Goal: Task Accomplishment & Management: Complete application form

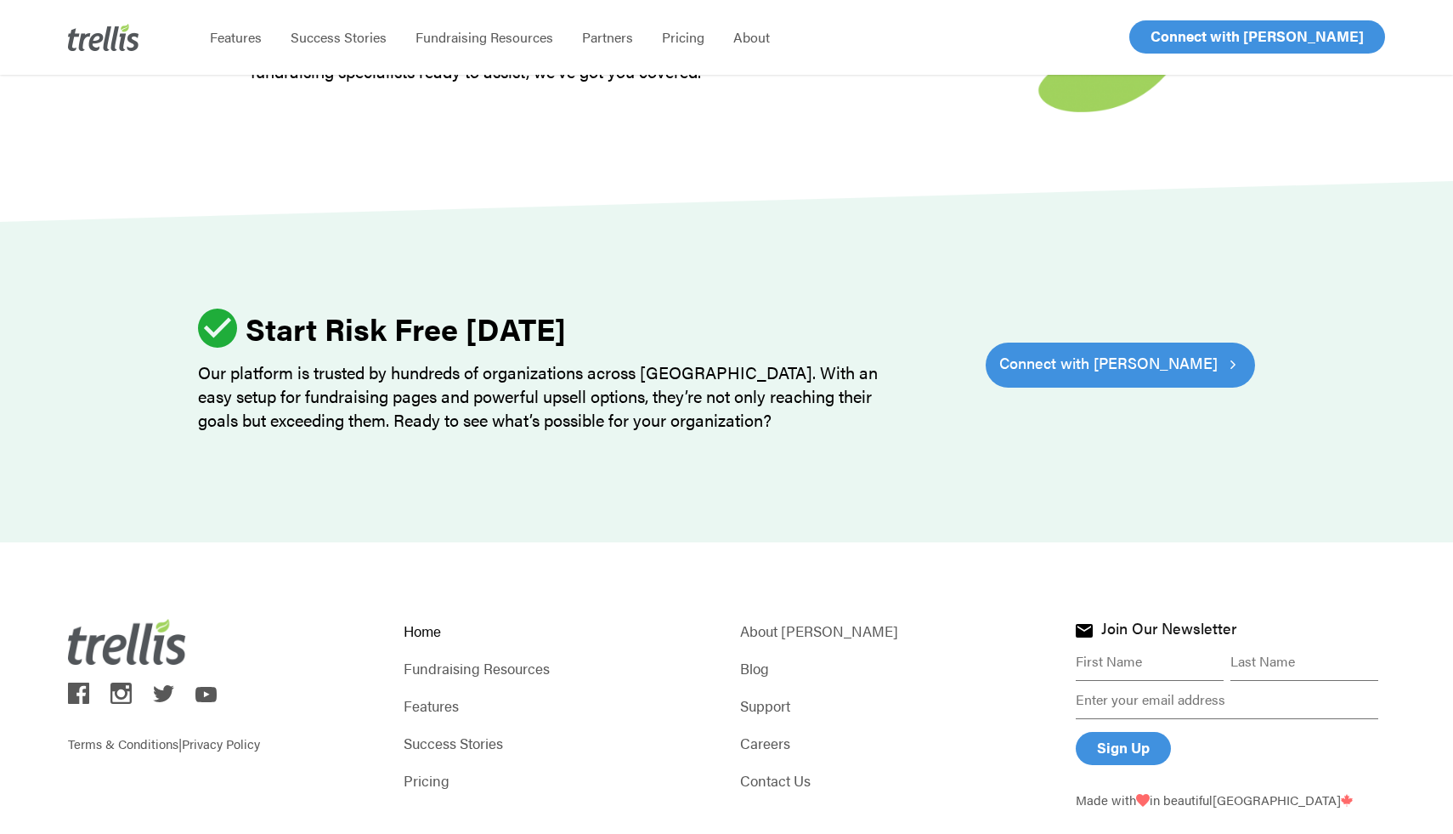
scroll to position [5167, 0]
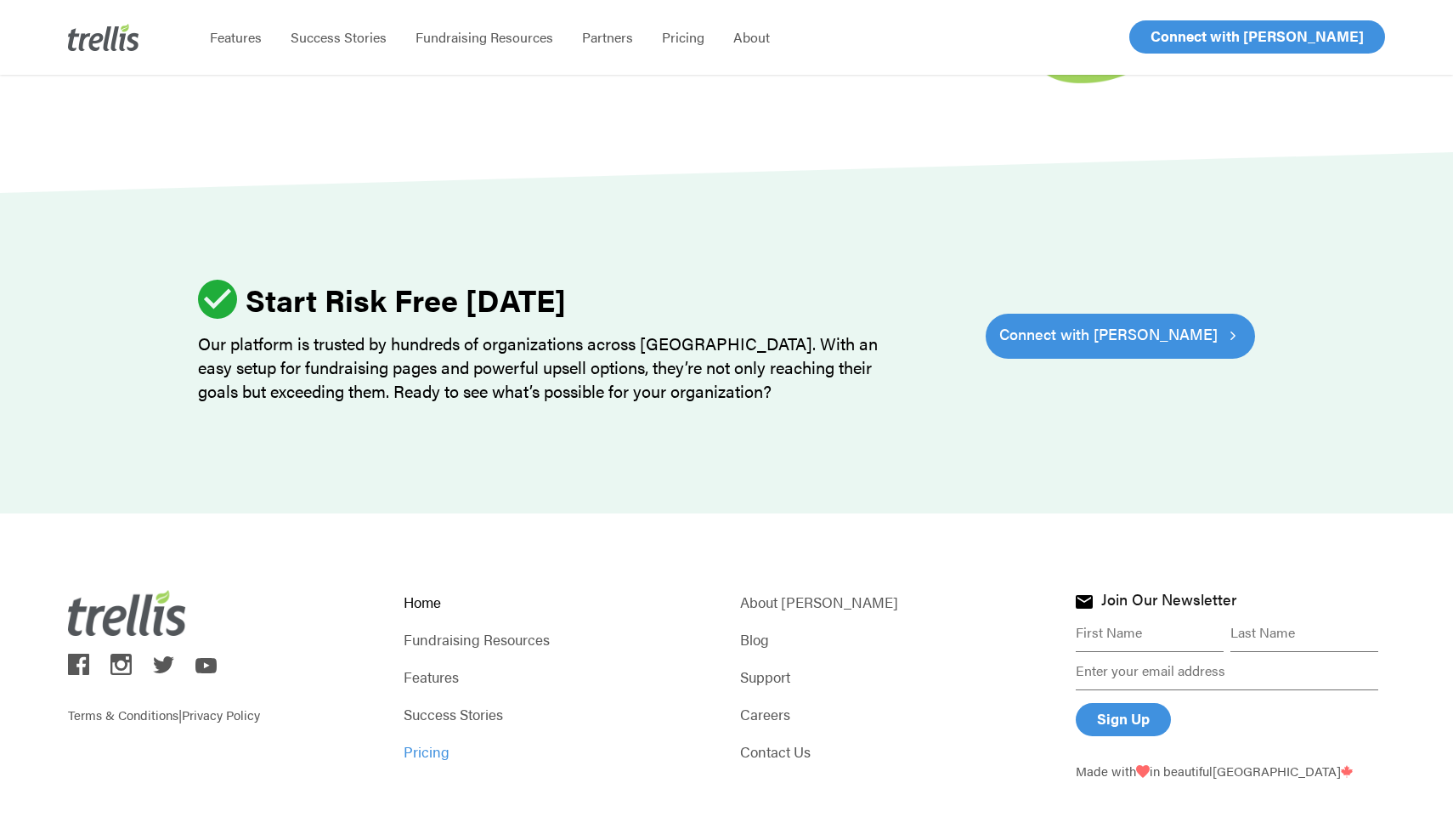
click at [431, 739] on link "Pricing" at bounding box center [558, 751] width 309 height 24
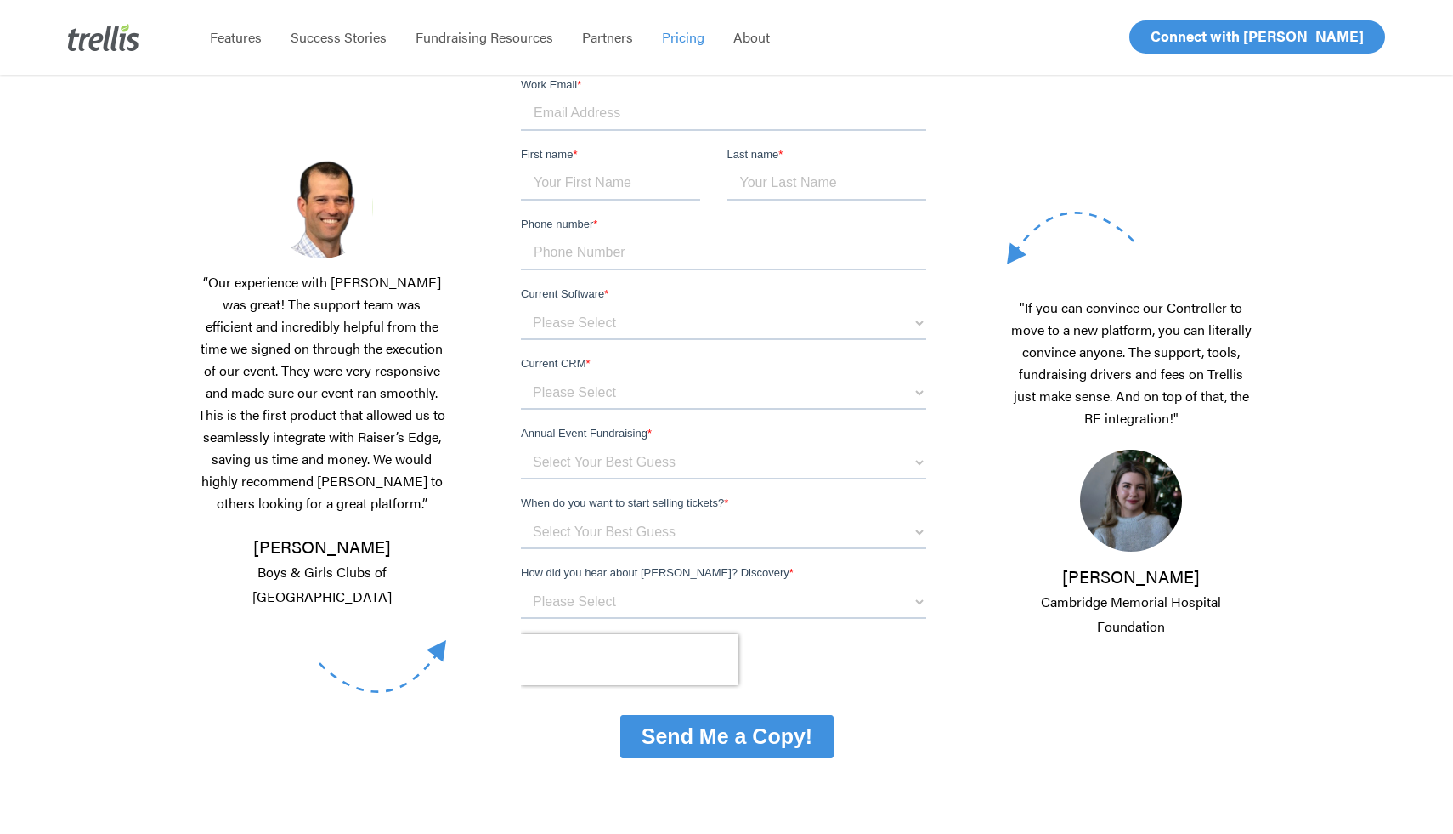
scroll to position [220, 0]
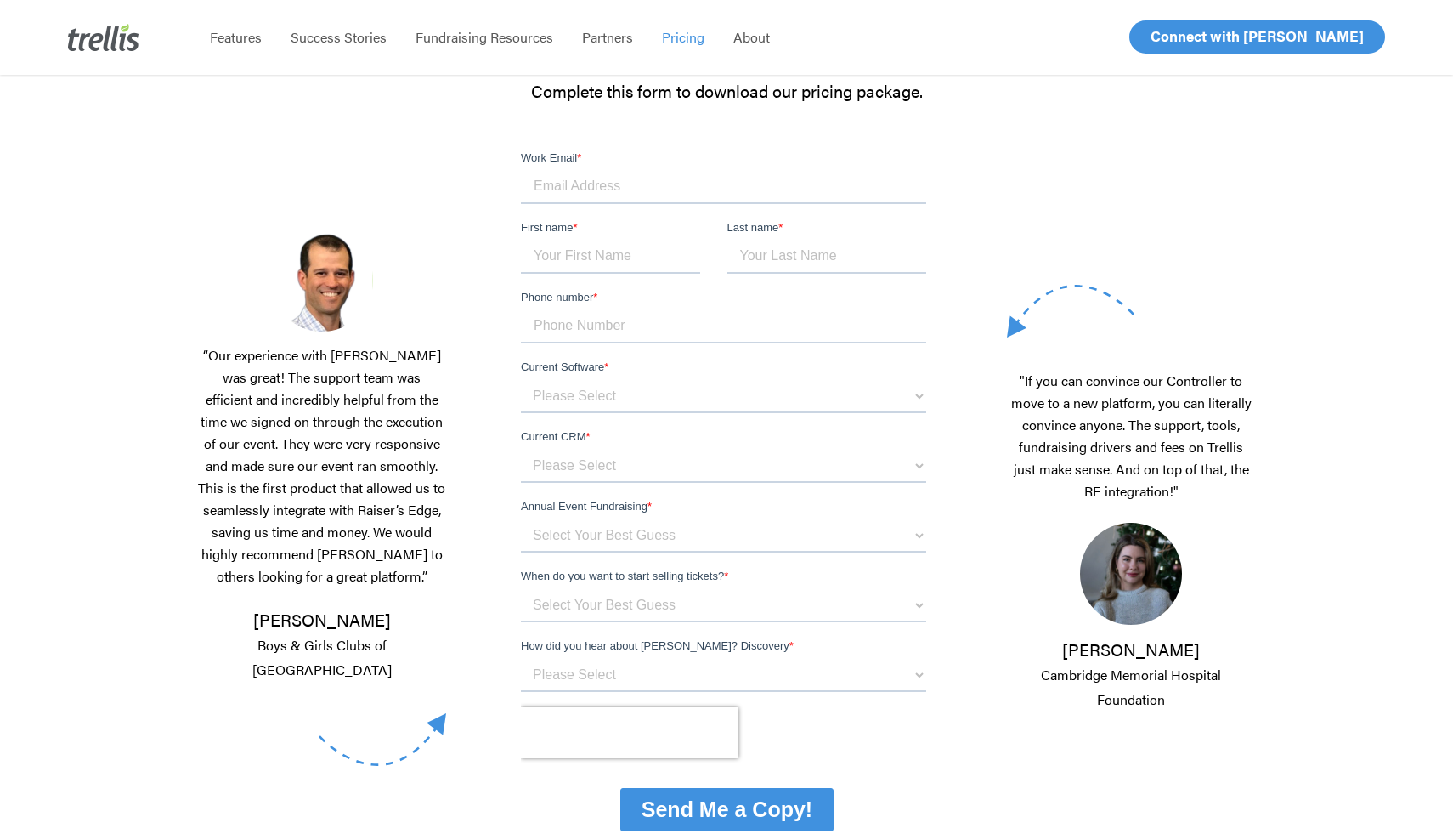
click at [611, 186] on input "Work Email *" at bounding box center [722, 187] width 405 height 34
type input "lauren@friendslife.org"
click at [637, 257] on input "First name *" at bounding box center [609, 257] width 179 height 34
type input "Lauren"
click at [789, 251] on input "Last name *" at bounding box center [827, 257] width 200 height 34
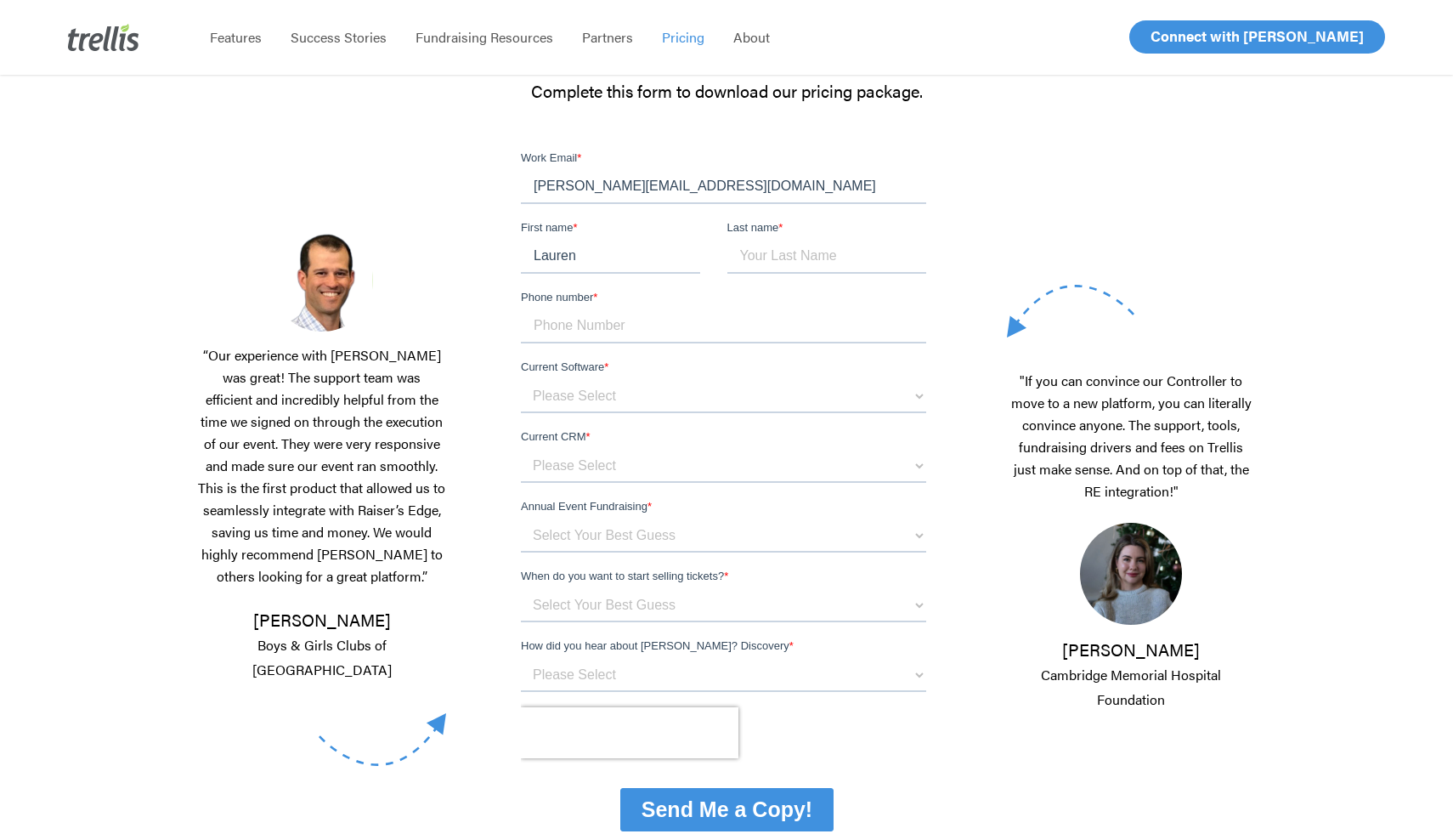
type input "Zook"
click at [689, 318] on input "Phone number *" at bounding box center [722, 326] width 405 height 34
type input "16157309370"
click at [664, 396] on select "Please Select OneCause Givesmart GreaterGiving Givergy Other" at bounding box center [722, 396] width 405 height 34
select select "OneCause"
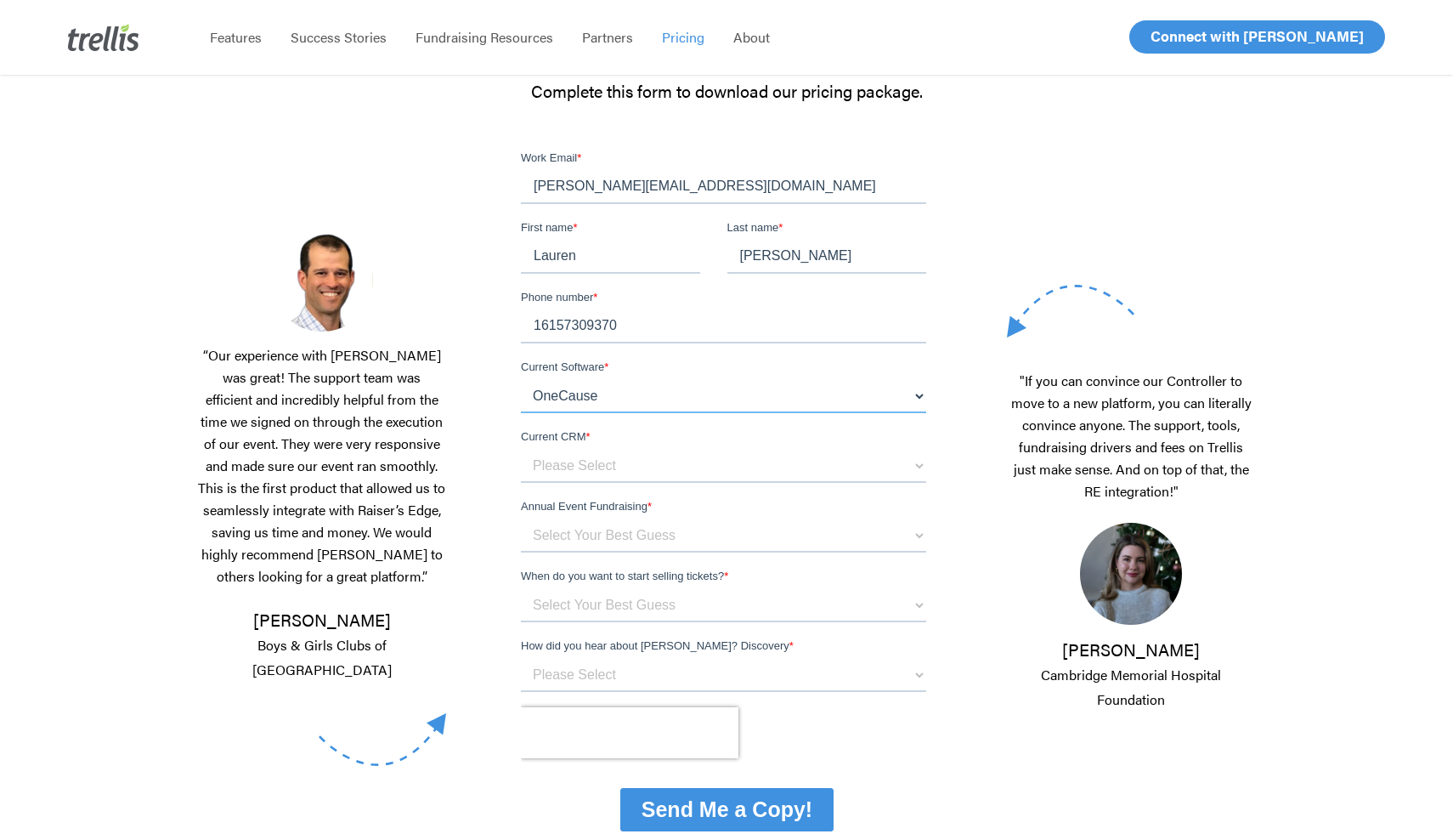
click at [520, 379] on select "Please Select OneCause Givesmart GreaterGiving Givergy Other" at bounding box center [722, 396] width 405 height 34
click at [613, 468] on select "Please Select Blackbaud Raiser's Edge Salesforce Donor Perfect Veracross Virtuo…" at bounding box center [722, 466] width 405 height 34
select select "Blackbaud Raiser's Edge"
click at [520, 449] on select "Please Select Blackbaud Raiser's Edge Salesforce Donor Perfect Veracross Virtuo…" at bounding box center [722, 466] width 405 height 34
click at [604, 539] on select "Select Your Best Guess below $150k per year $150k - $500k $500k+" at bounding box center [722, 535] width 405 height 34
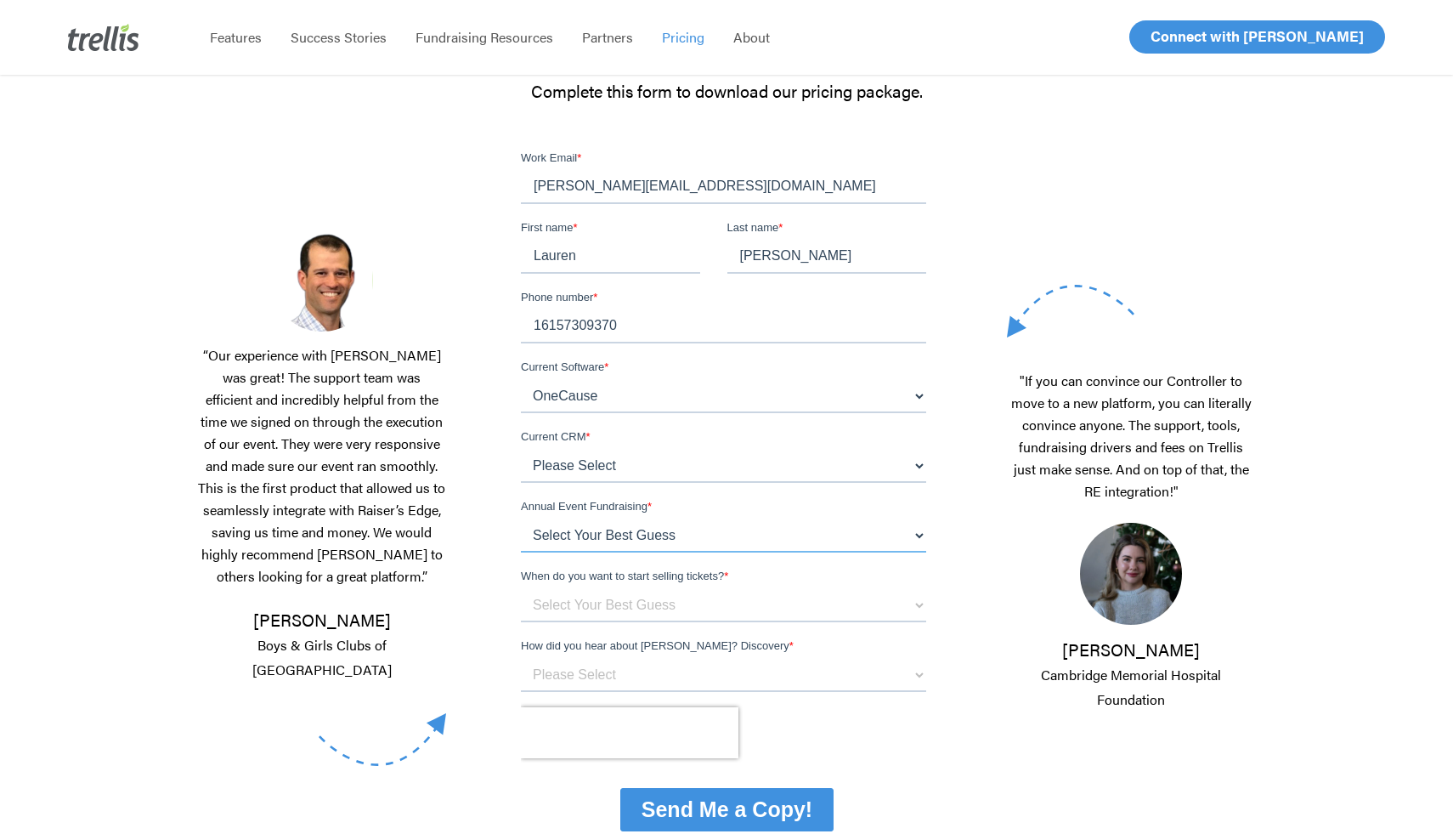
select select "$150k - $500k"
click at [520, 518] on select "Select Your Best Guess below $150k per year $150k - $500k $500k+" at bounding box center [722, 535] width 405 height 34
click at [630, 605] on select "Select Your Best Guess Unsure 1 - 3 months 3 - 6 months 6 months + Immediately" at bounding box center [722, 605] width 405 height 34
select select "6 months +"
click at [520, 588] on select "Select Your Best Guess Unsure 1 - 3 months 3 - 6 months 6 months + Immediately" at bounding box center [722, 605] width 405 height 34
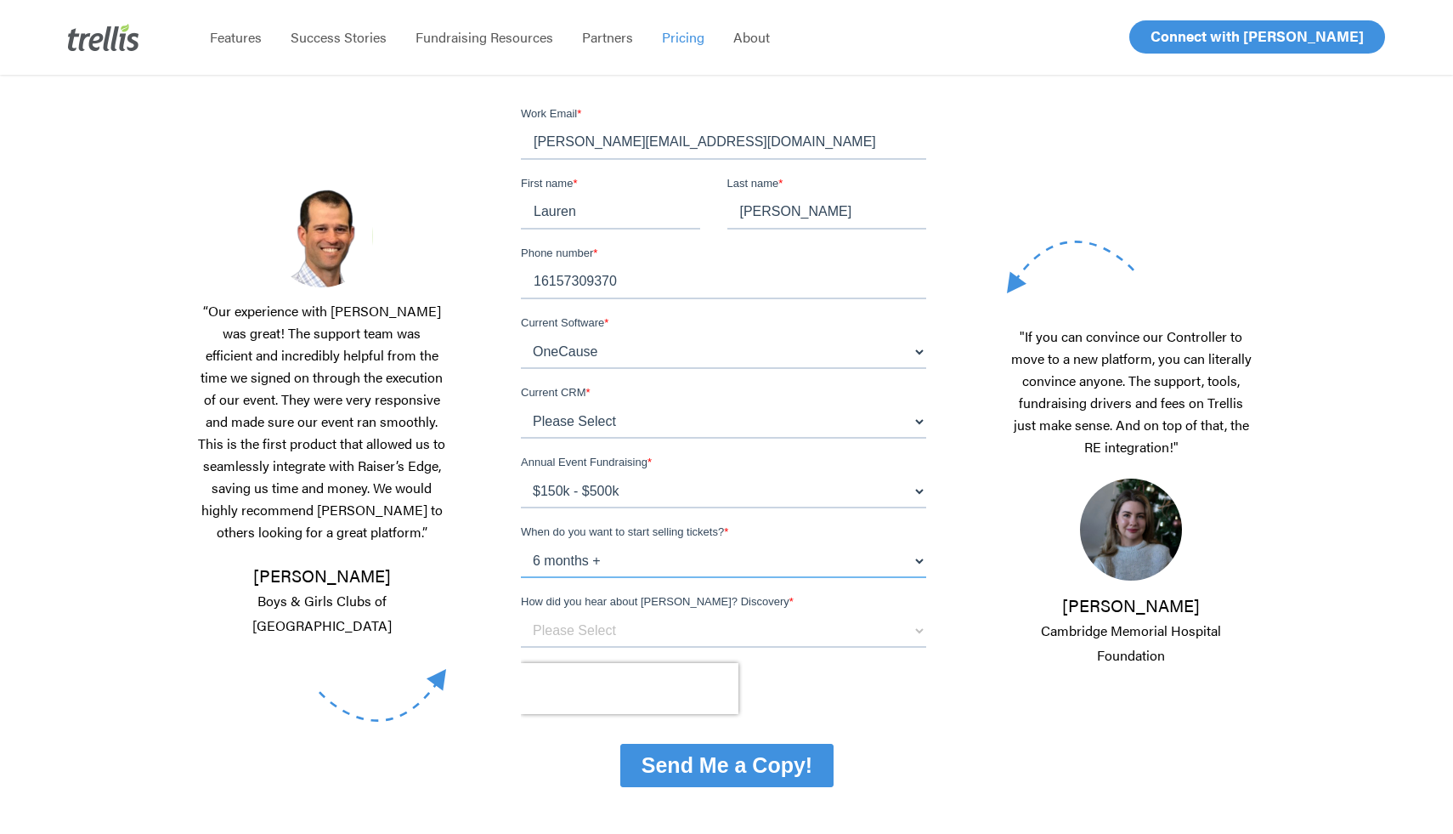
scroll to position [278, 0]
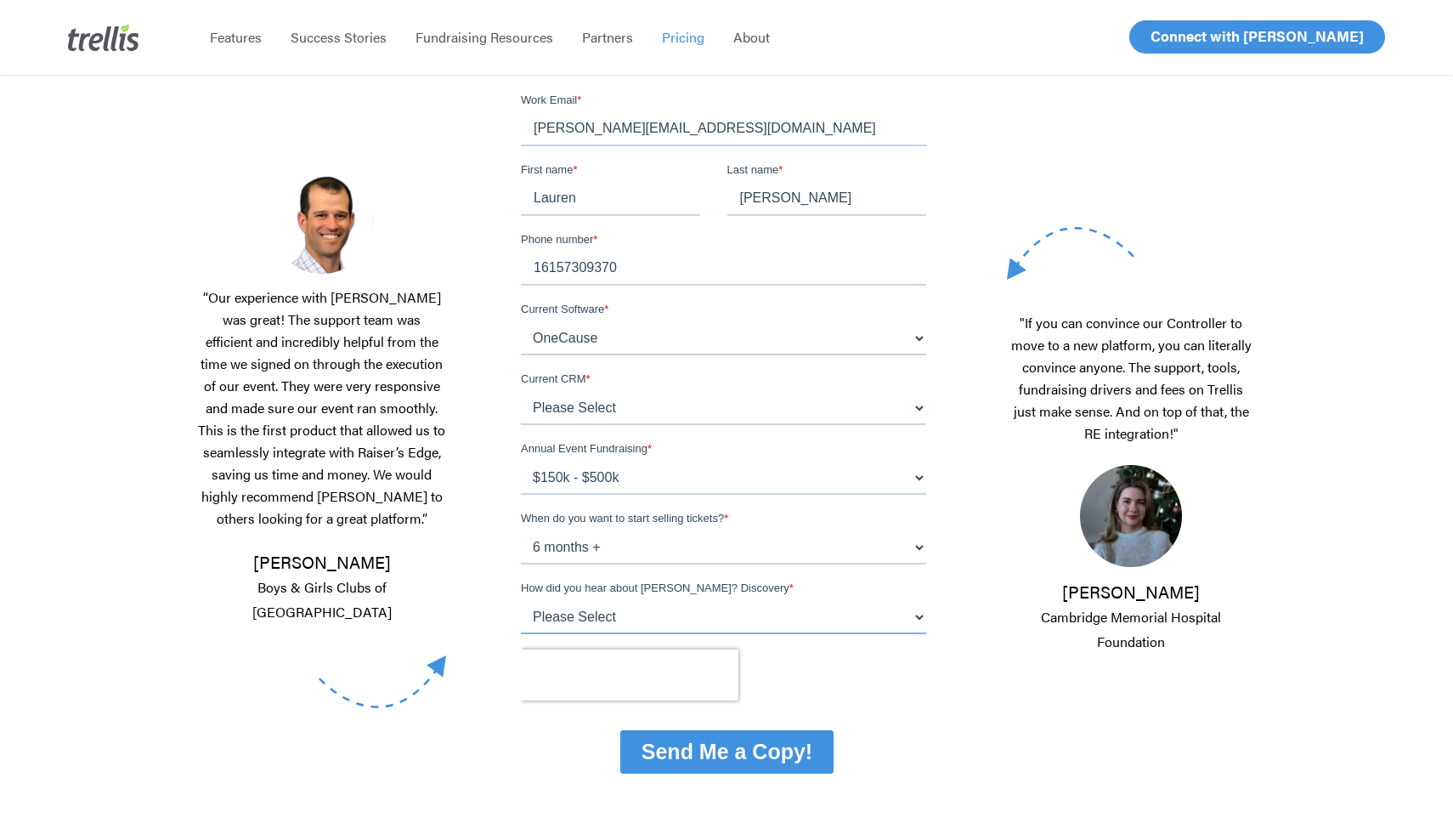
click at [608, 615] on select "Please Select Referral From a Friend Attended an Event that Used Trellis Blackb…" at bounding box center [722, 617] width 405 height 34
select select "Conference"
click at [520, 600] on select "Please Select Referral From a Friend Attended an Event that Used Trellis Blackb…" at bounding box center [722, 617] width 405 height 34
click at [693, 758] on input "Send Me a Copy!" at bounding box center [725, 751] width 213 height 43
click at [710, 744] on input "Send Me a Copy!" at bounding box center [725, 751] width 213 height 43
